Goal: Information Seeking & Learning: Understand process/instructions

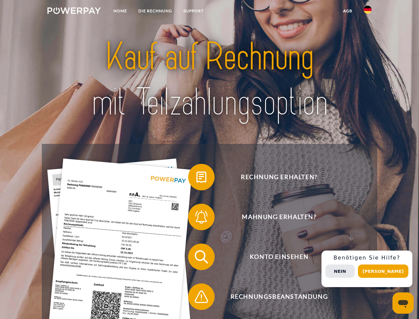
click at [74, 12] on img at bounding box center [73, 10] width 53 height 7
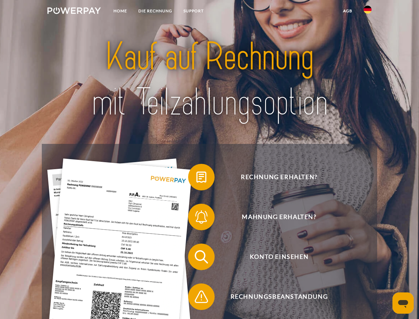
click at [368, 12] on img at bounding box center [368, 10] width 8 height 8
click at [348, 11] on link "agb" at bounding box center [348, 11] width 21 height 12
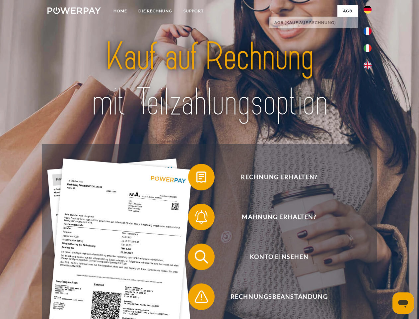
click at [197, 178] on span at bounding box center [191, 176] width 33 height 33
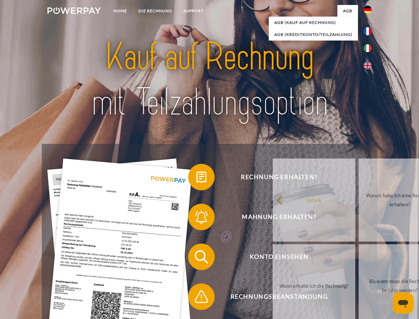
click at [266, 218] on div "zurück Warum habe ich eine Rechnung erhalten? Was habe ich noch offen, ist mein…" at bounding box center [400, 242] width 268 height 171
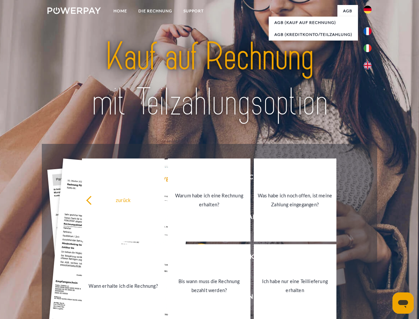
click at [197, 258] on link "Bis wann muss die Rechnung bezahlt werden?" at bounding box center [209, 285] width 83 height 83
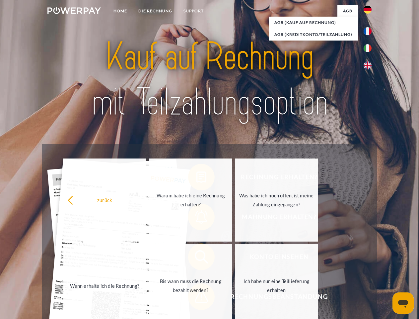
click at [197, 298] on span at bounding box center [191, 296] width 33 height 33
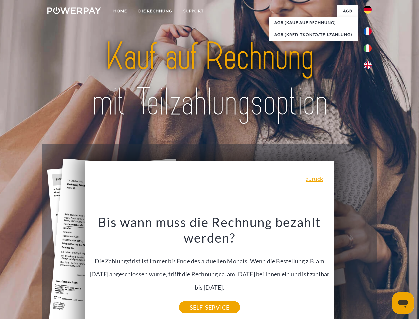
click at [370, 269] on div "Rechnung erhalten? Mahnung erhalten? Konto einsehen" at bounding box center [209, 277] width 335 height 266
click at [353, 270] on span "Konto einsehen" at bounding box center [279, 256] width 163 height 27
click at [386, 271] on header "Home DIE RECHNUNG SUPPORT" at bounding box center [209, 229] width 419 height 459
